Goal: Navigation & Orientation: Find specific page/section

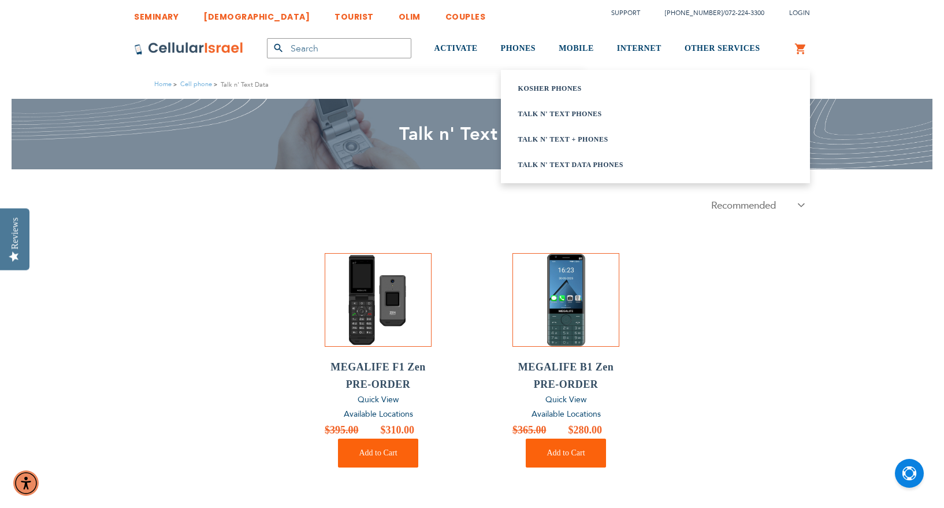
click at [563, 90] on link "Kosher Phones" at bounding box center [641, 89] width 246 height 12
